Goal: Transaction & Acquisition: Purchase product/service

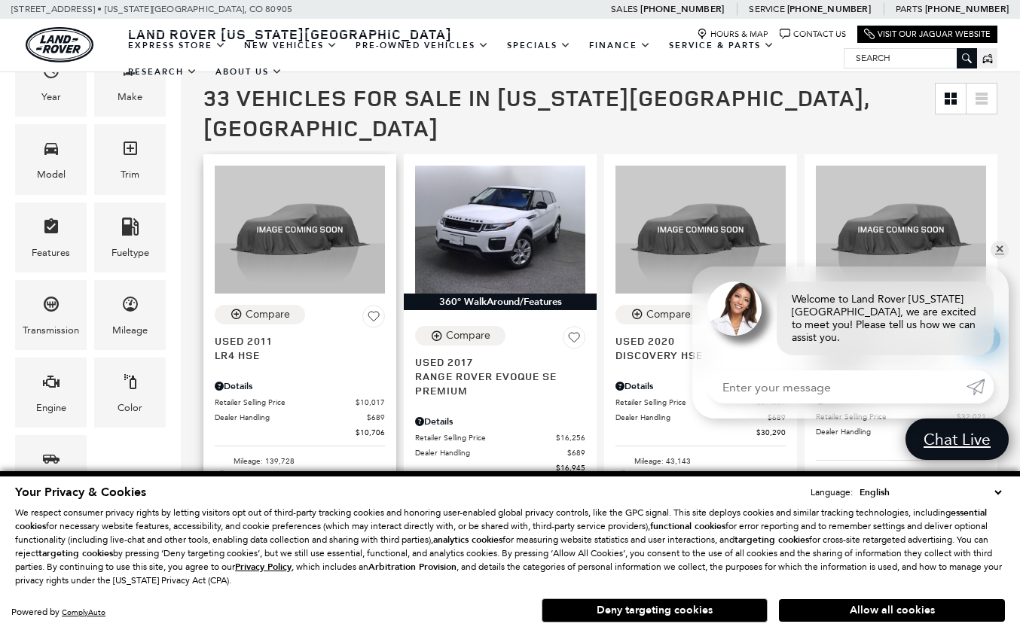
scroll to position [220, 0]
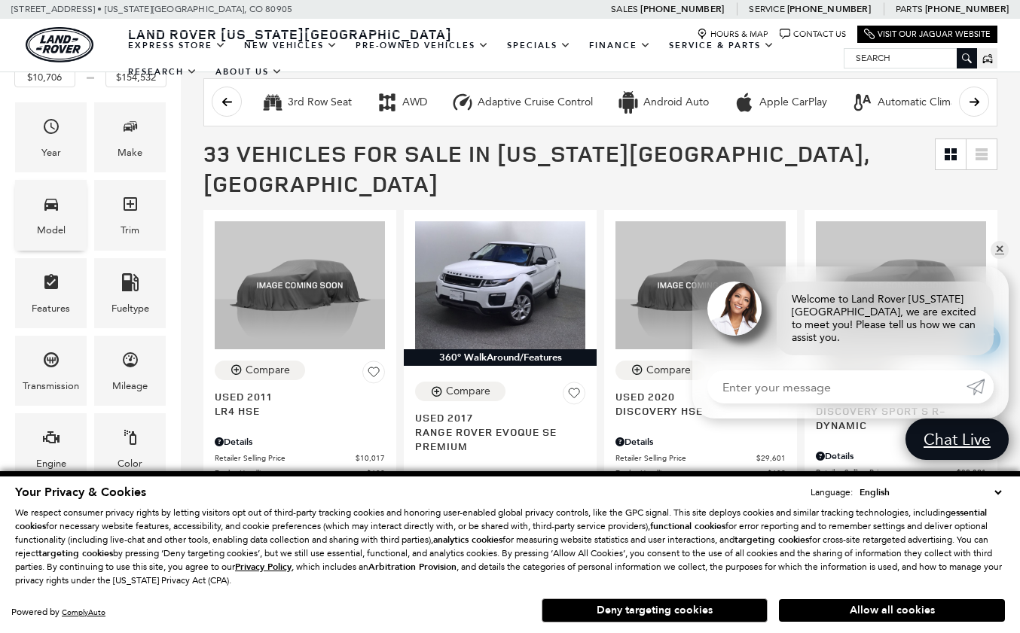
click at [40, 218] on div "Model" at bounding box center [51, 215] width 72 height 70
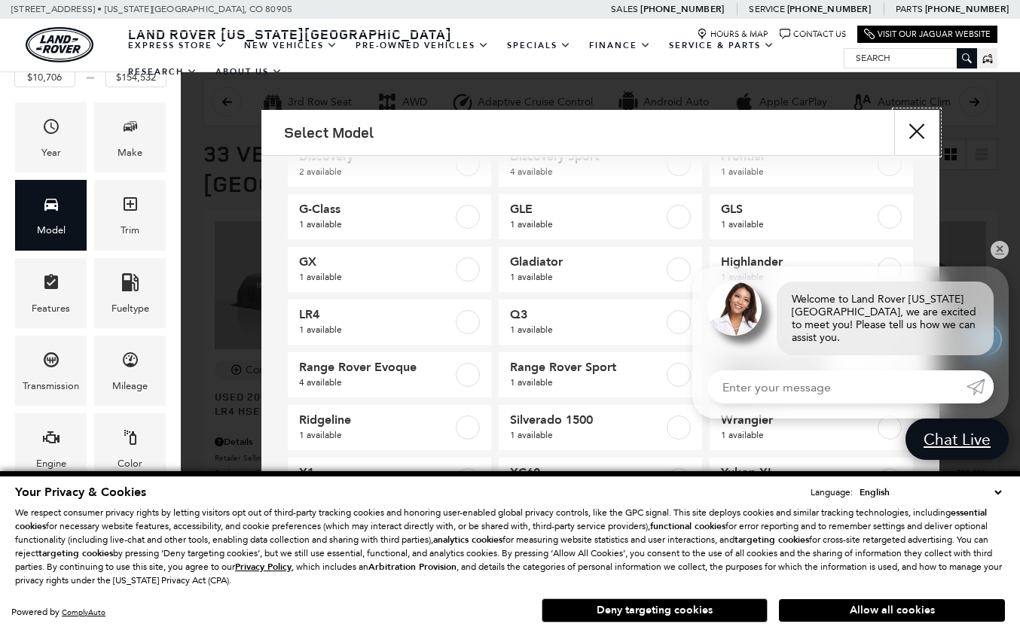
scroll to position [100, 0]
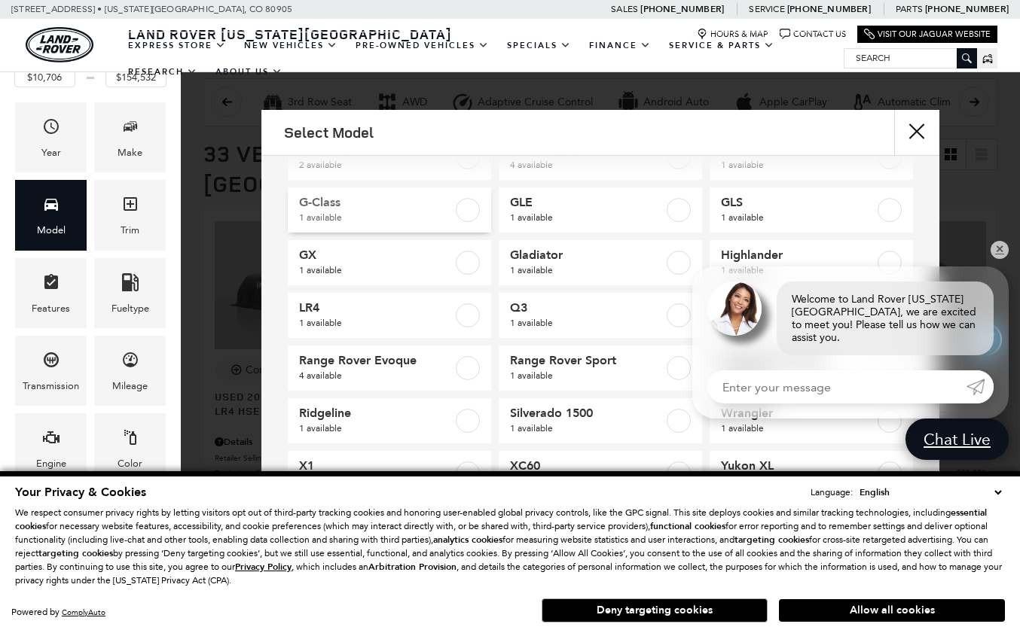
click at [428, 214] on span "1 available" at bounding box center [376, 217] width 154 height 15
type input "$63,134"
checkbox input "true"
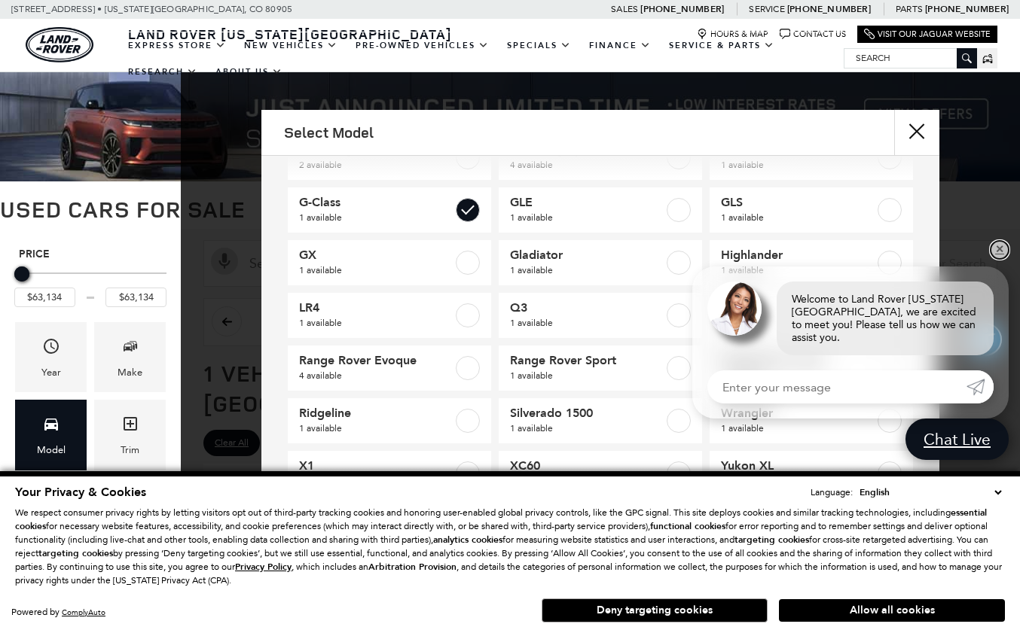
click at [995, 259] on link "✕" at bounding box center [999, 250] width 18 height 18
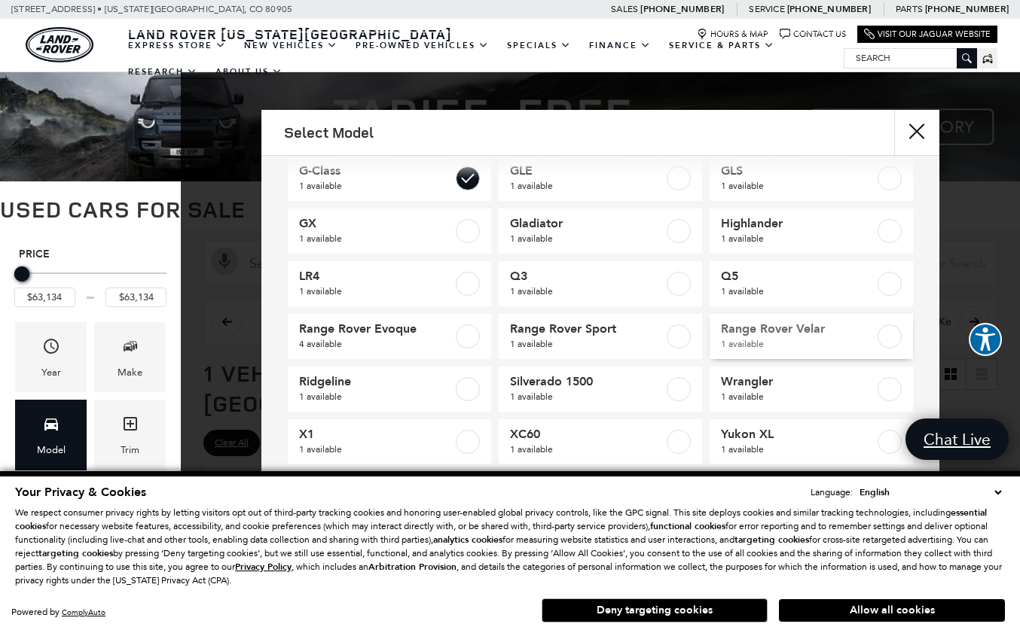
scroll to position [132, 0]
click at [920, 605] on button "Allow all cookies" at bounding box center [892, 610] width 226 height 23
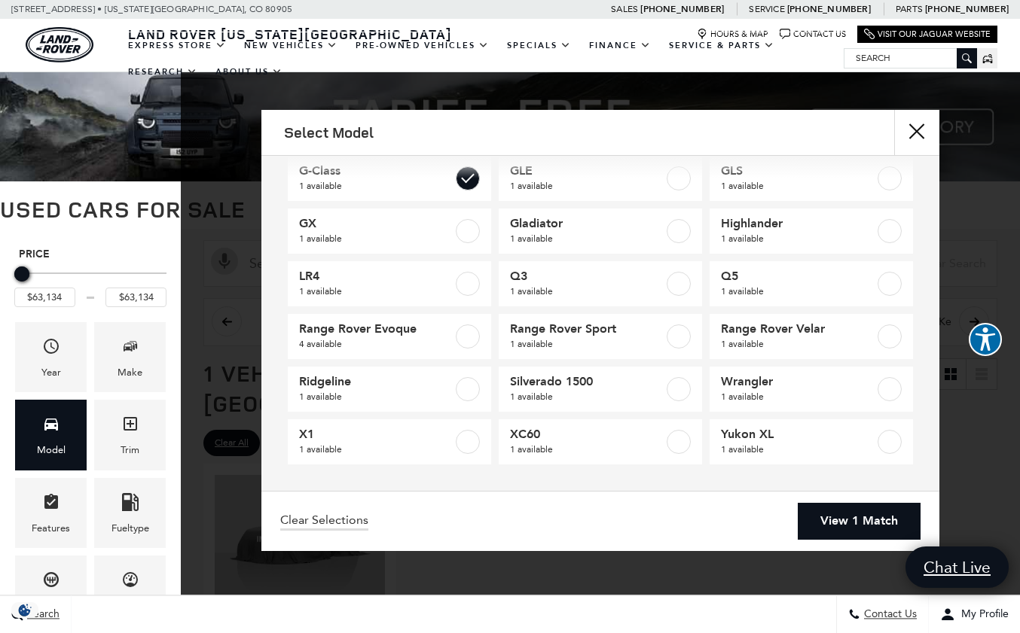
click at [817, 517] on link "View 1 Match" at bounding box center [858, 521] width 123 height 37
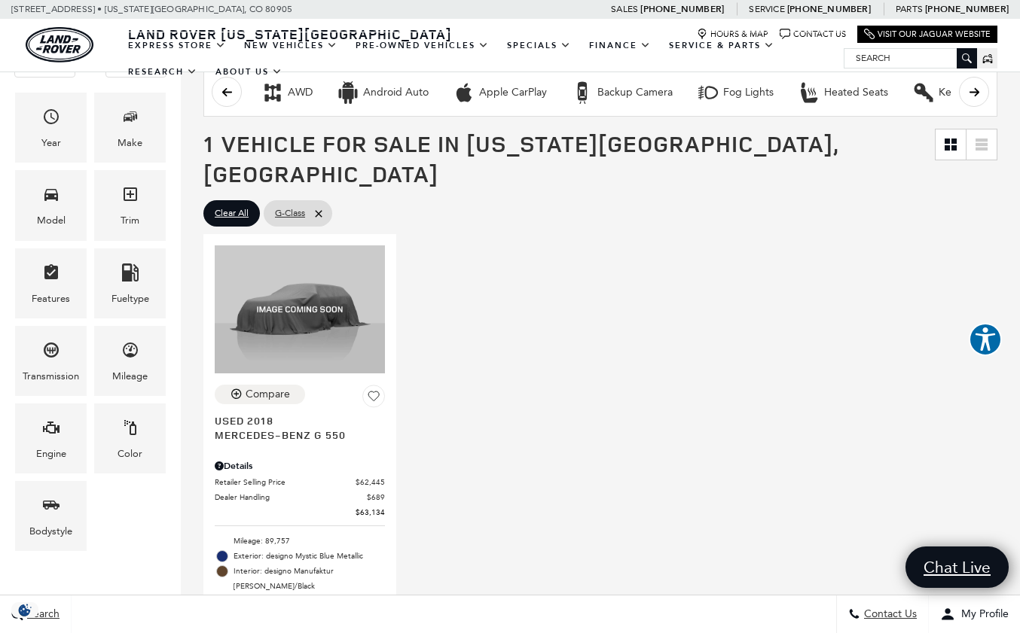
scroll to position [236, 0]
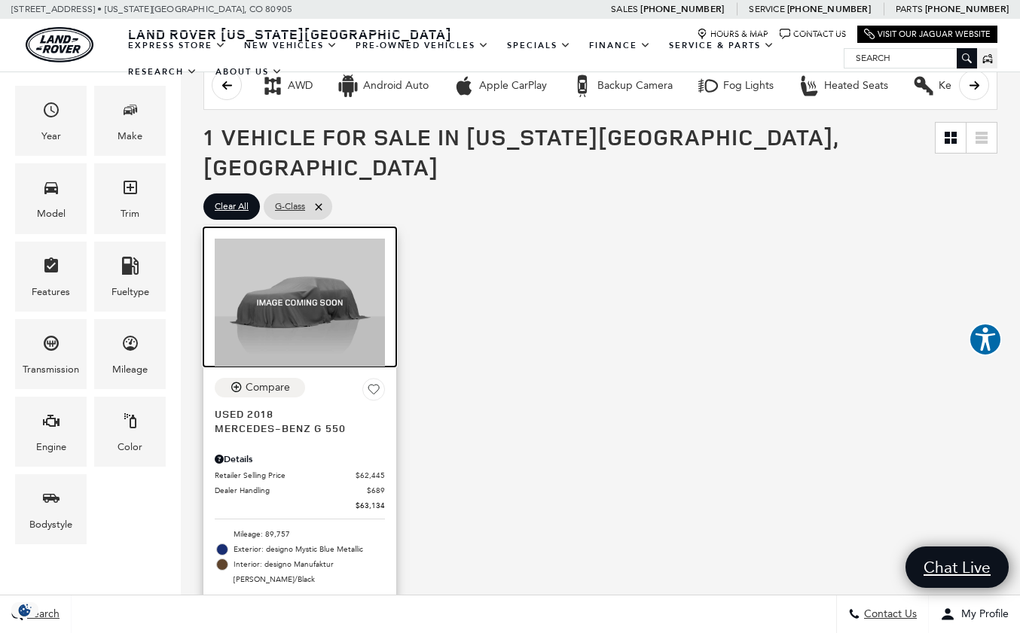
click at [306, 303] on img at bounding box center [300, 303] width 170 height 128
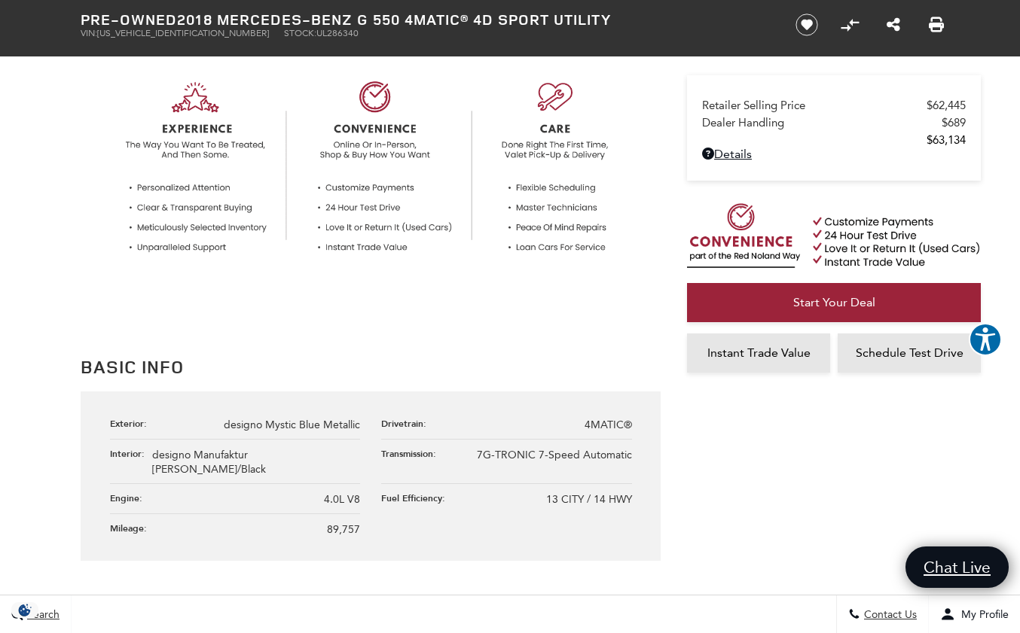
scroll to position [629, 0]
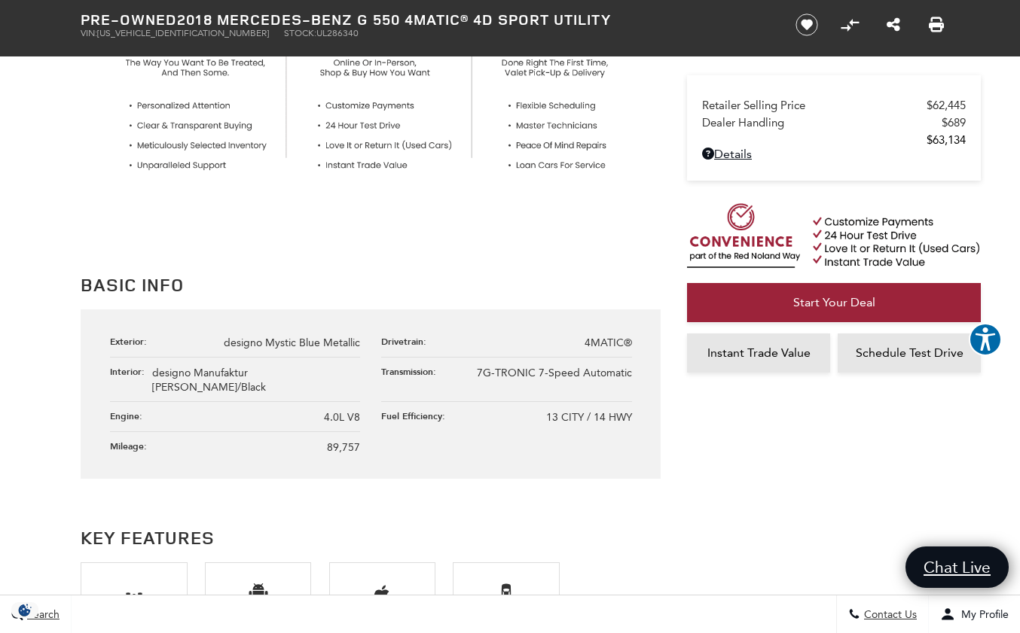
click at [325, 340] on span "designo Mystic Blue Metallic" at bounding box center [292, 343] width 136 height 13
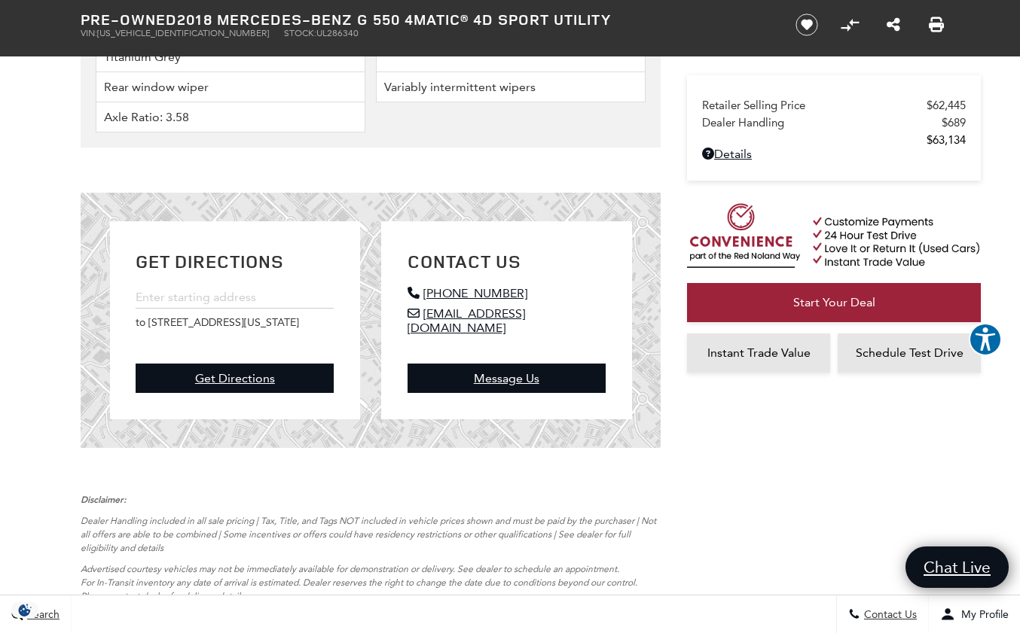
click at [544, 72] on li "Rain sensing wipers" at bounding box center [511, 50] width 270 height 44
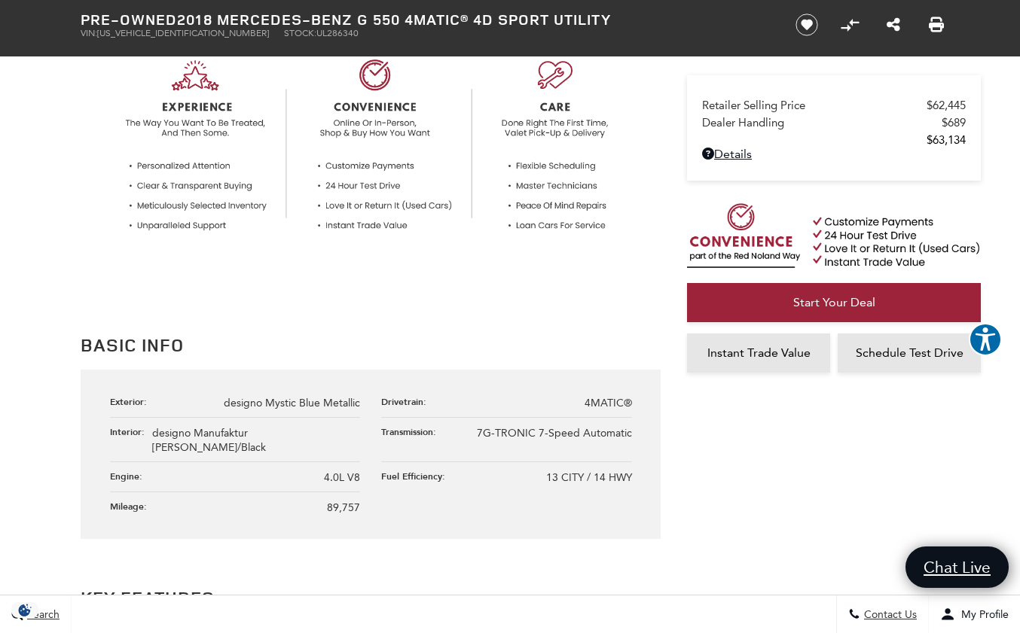
scroll to position [223, 0]
